Goal: Navigation & Orientation: Find specific page/section

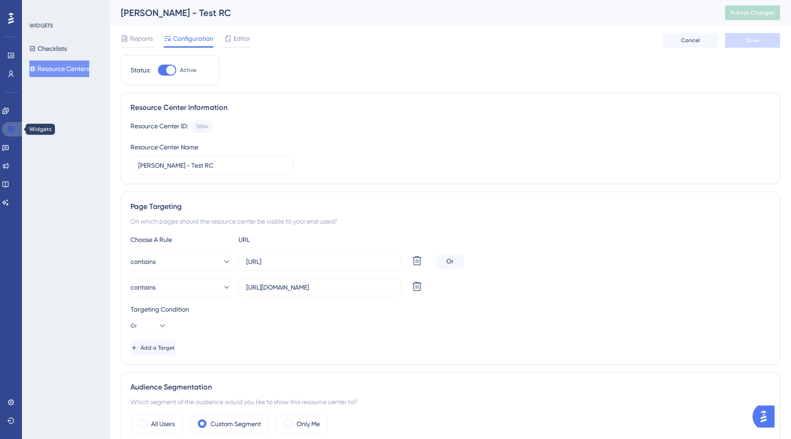
click at [8, 125] on icon at bounding box center [10, 128] width 7 height 7
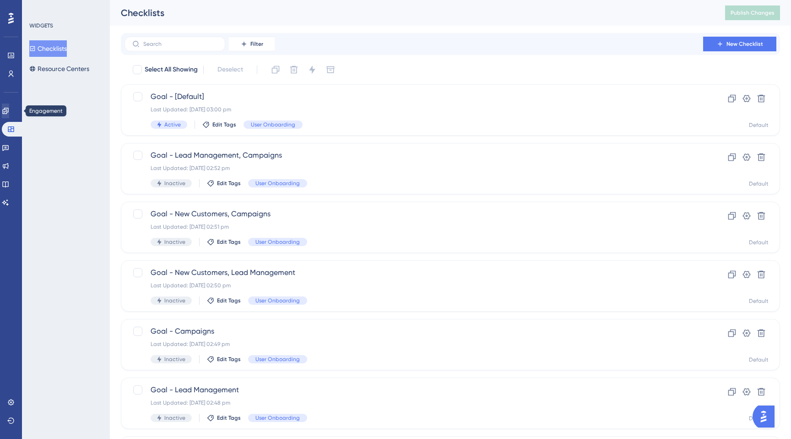
click at [0, 0] on icon at bounding box center [0, 0] width 0 height 0
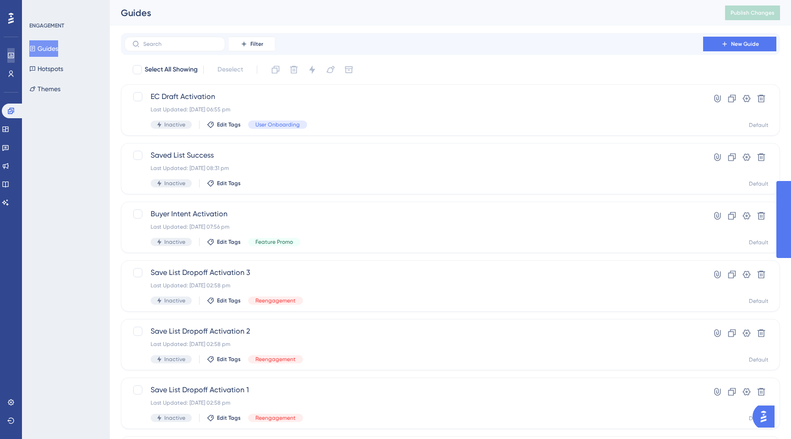
click at [0, 0] on icon at bounding box center [0, 0] width 0 height 0
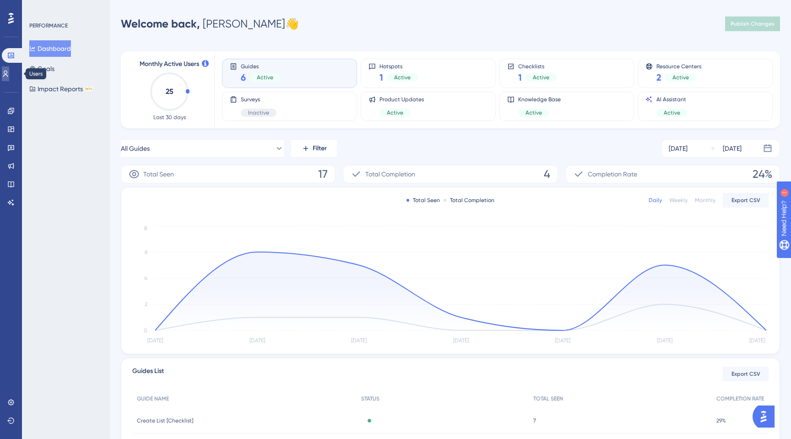
click at [0, 0] on icon at bounding box center [0, 0] width 0 height 0
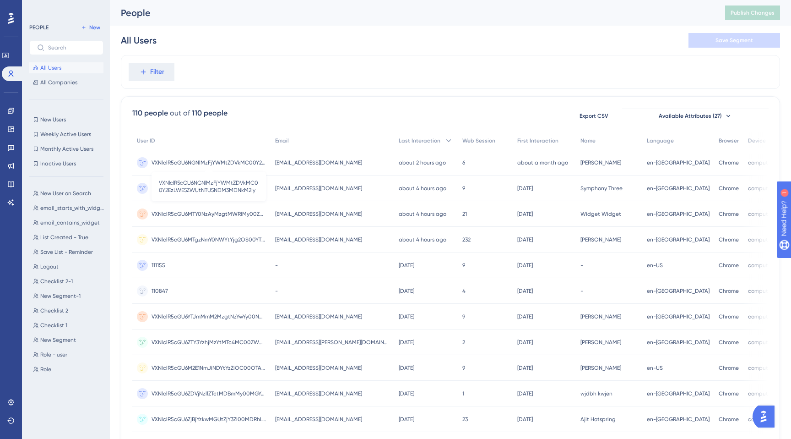
click at [244, 161] on span "VXNlclR5cGU6NGNlMzFjYWMtZDVkMC00Y2EzLWE5ZWUtNTU5NDM3MDNkM2Iy" at bounding box center [209, 162] width 114 height 7
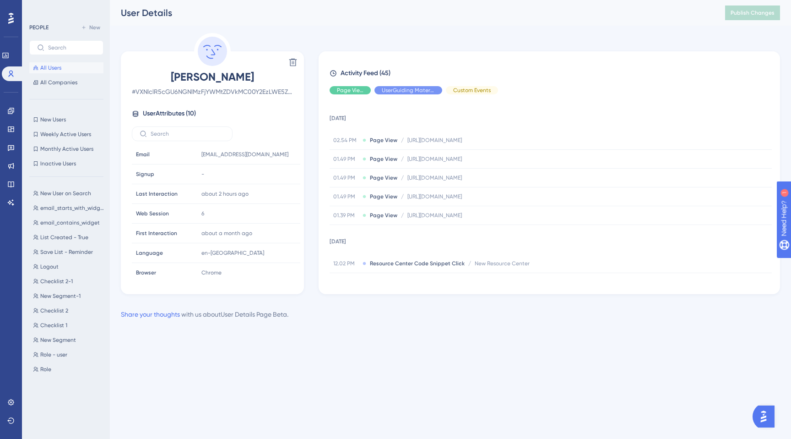
click at [49, 67] on span "All Users" at bounding box center [50, 67] width 21 height 7
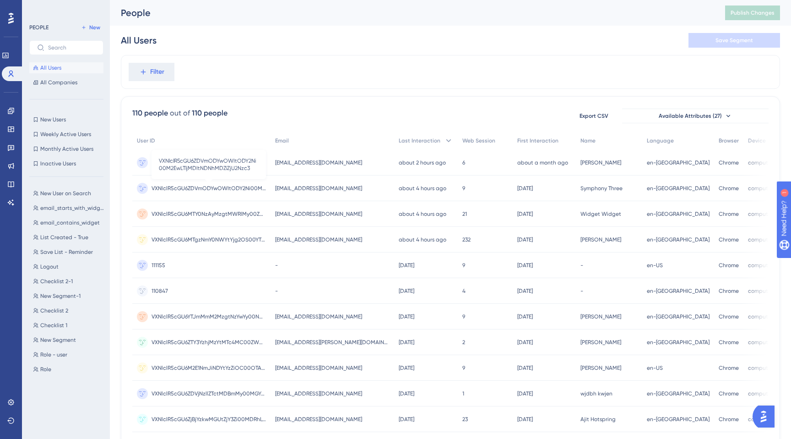
click at [188, 190] on span "VXNlclR5cGU6ZDVmODYwOWItODY2Ni00M2EwLTljMDItNDNhMDZiZjU2Nzc3" at bounding box center [209, 187] width 114 height 7
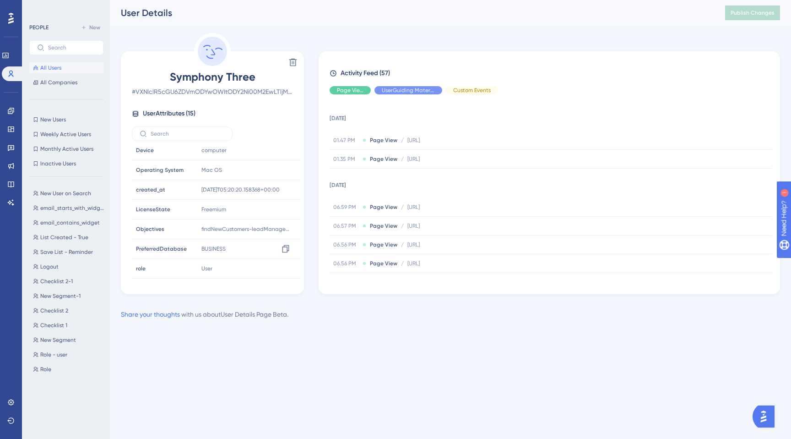
scroll to position [161, 0]
